Goal: Task Accomplishment & Management: Manage account settings

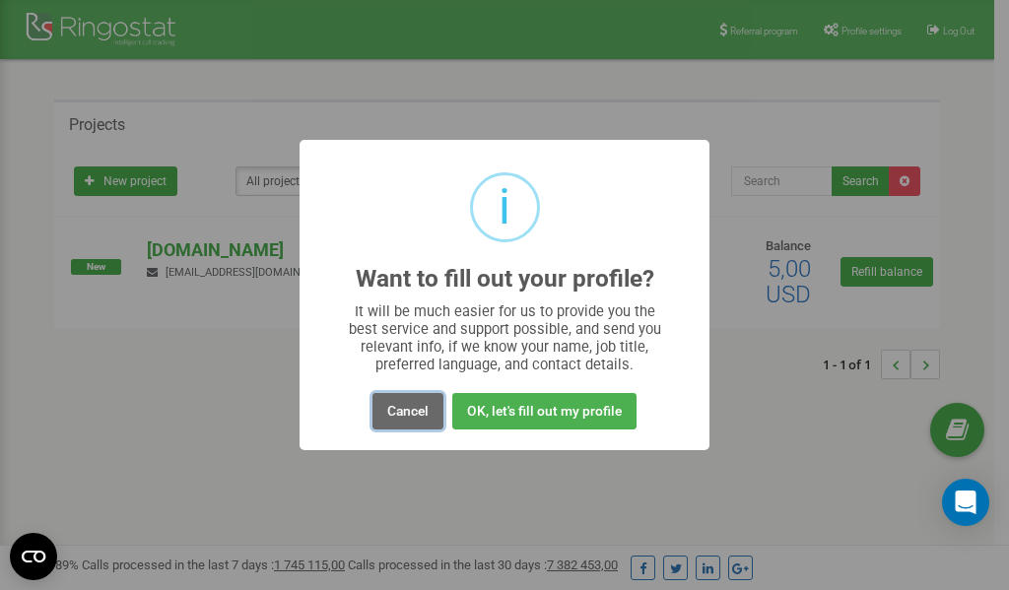
click at [413, 413] on button "Cancel" at bounding box center [408, 411] width 71 height 36
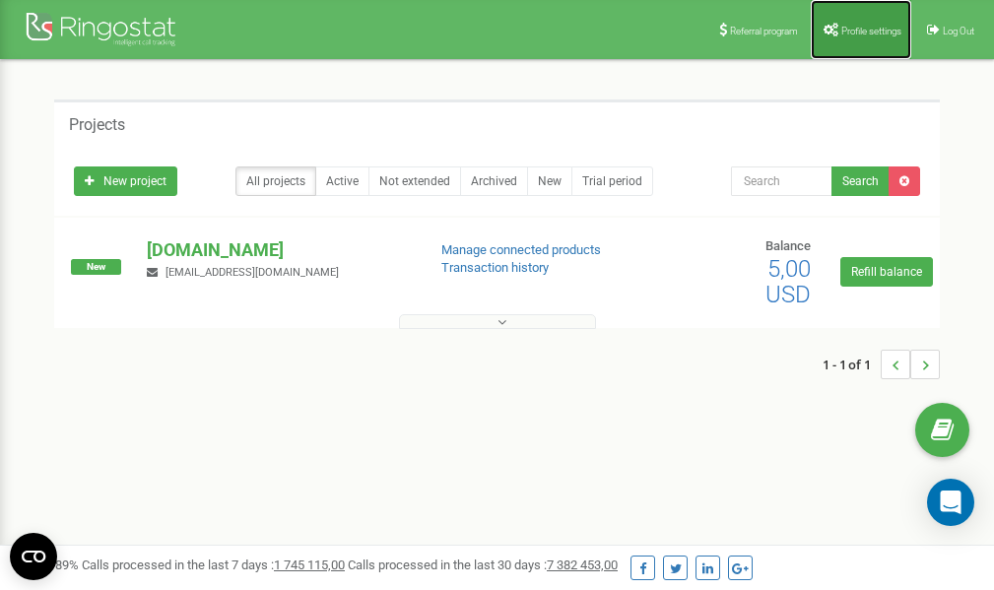
click at [849, 33] on span "Profile settings" at bounding box center [872, 31] width 60 height 11
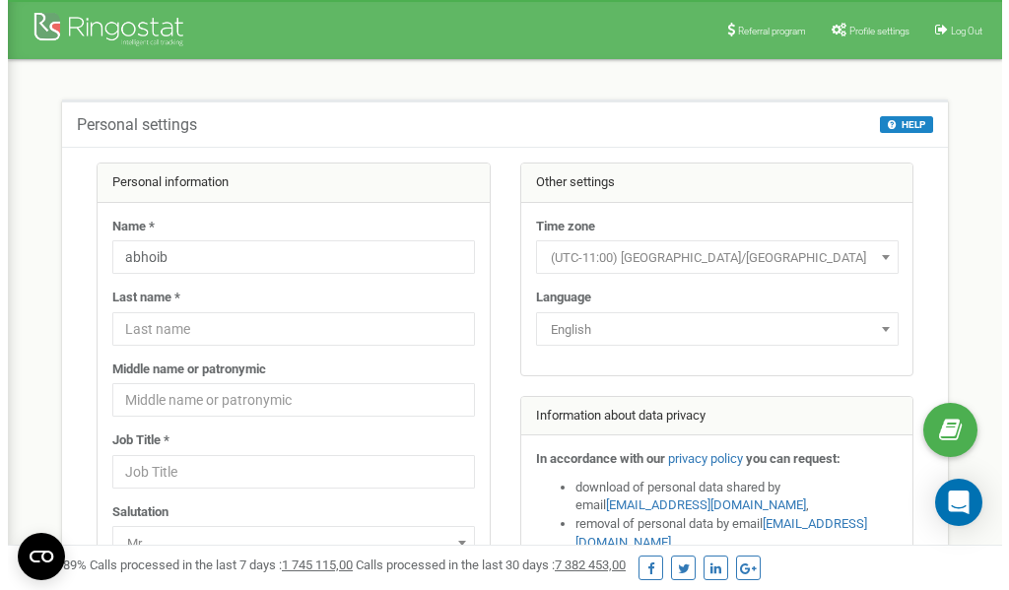
scroll to position [99, 0]
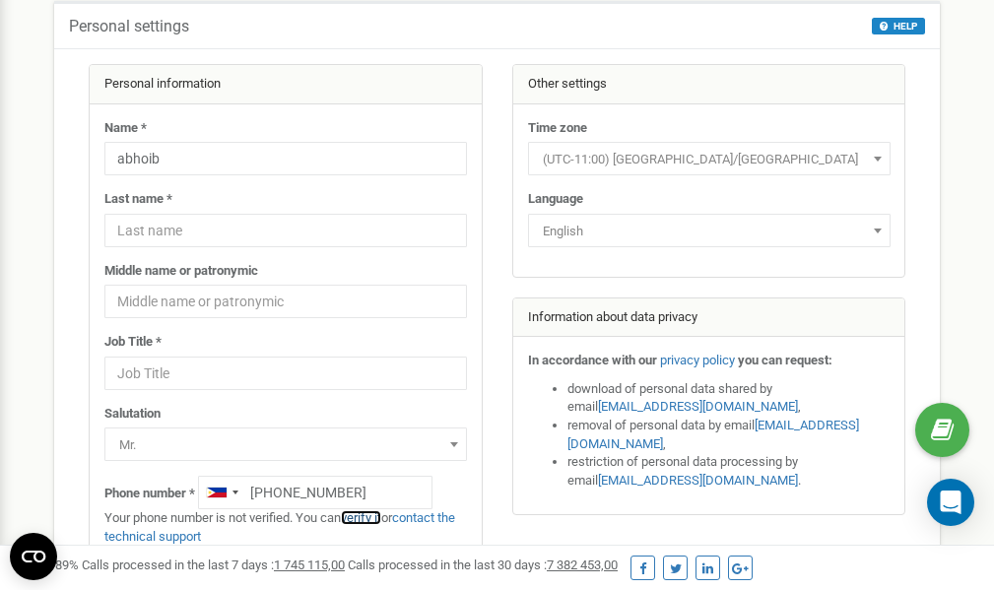
click at [373, 516] on link "verify it" at bounding box center [361, 517] width 40 height 15
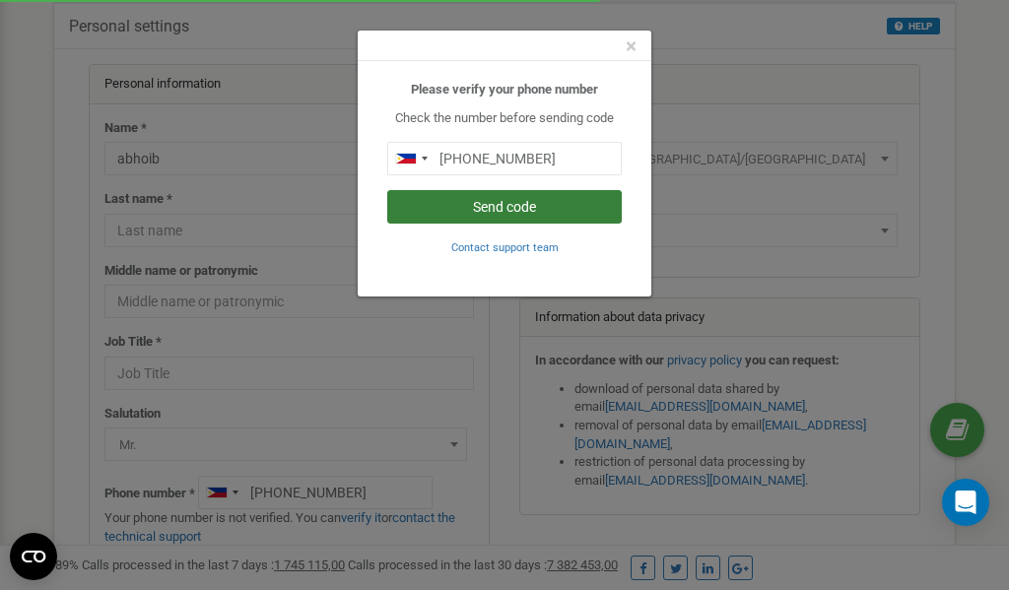
click at [503, 205] on button "Send code" at bounding box center [504, 207] width 235 height 34
